Goal: Find specific page/section: Find specific page/section

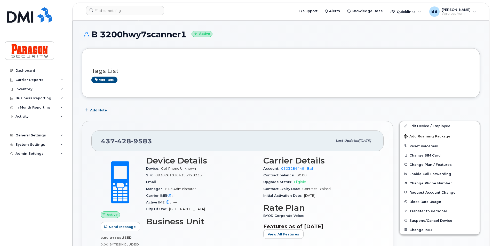
scroll to position [232, 0]
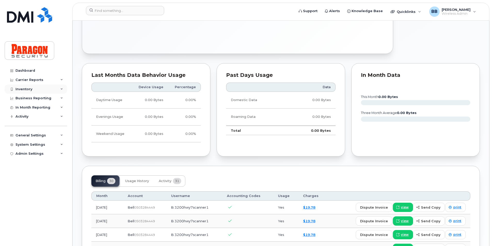
click at [39, 87] on div "Inventory" at bounding box center [36, 89] width 62 height 9
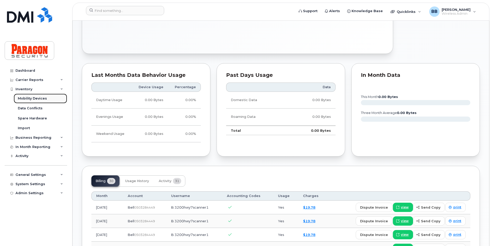
click at [37, 96] on div "Mobility Devices" at bounding box center [32, 98] width 29 height 5
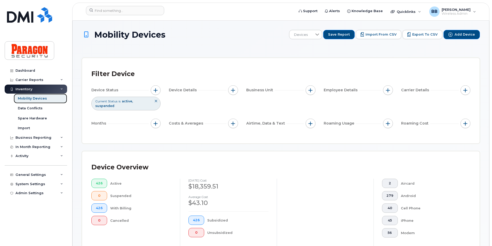
scroll to position [118, 0]
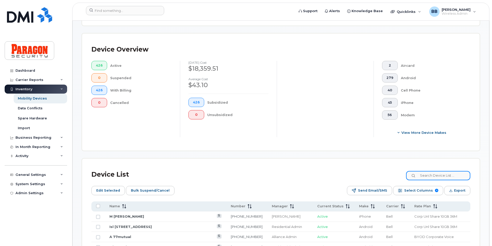
click at [454, 171] on input at bounding box center [438, 175] width 64 height 9
type input "5848"
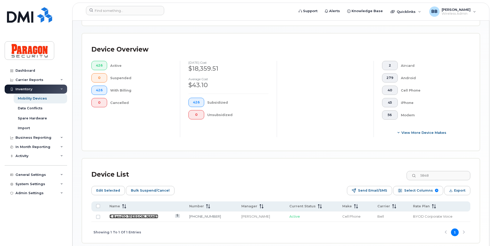
click at [126, 218] on link "E 8and10 [PERSON_NAME]" at bounding box center [134, 217] width 49 height 4
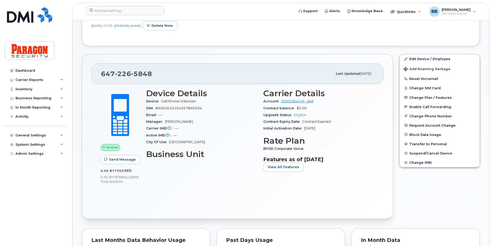
scroll to position [103, 0]
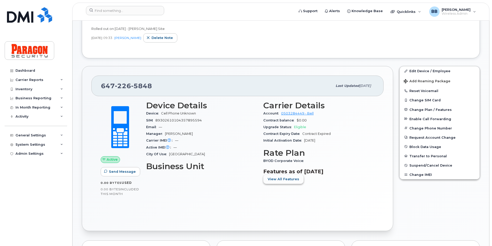
click at [287, 177] on span "View All Features" at bounding box center [284, 179] width 32 height 5
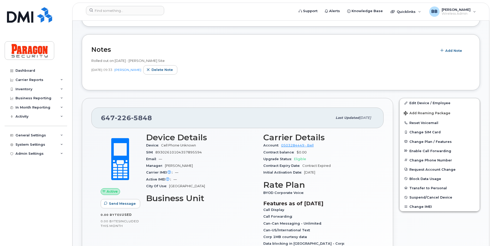
scroll to position [52, 0]
